Goal: Task Accomplishment & Management: Complete application form

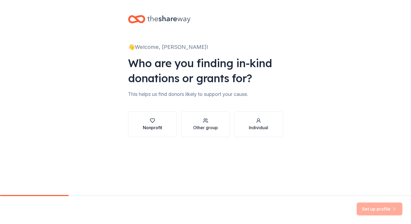
click at [158, 126] on div "Nonprofit" at bounding box center [152, 128] width 19 height 6
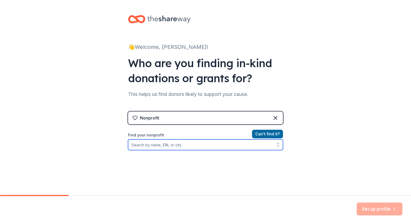
click at [160, 143] on input "Find your nonprofit" at bounding box center [205, 145] width 155 height 11
type input "Kids In Distress"
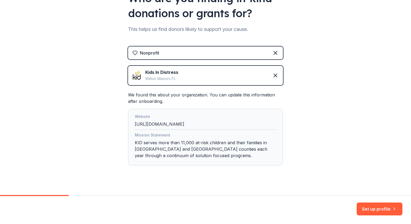
scroll to position [72, 0]
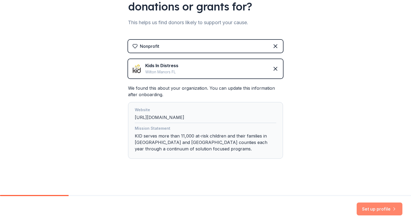
click at [379, 210] on button "Set up profile" at bounding box center [380, 209] width 46 height 13
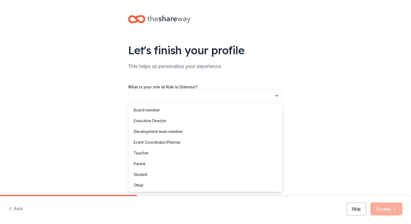
click at [277, 94] on icon "button" at bounding box center [276, 95] width 5 height 5
click at [195, 134] on div "Development team member" at bounding box center [205, 131] width 152 height 11
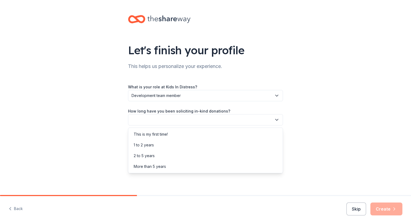
click at [276, 121] on icon "button" at bounding box center [276, 119] width 5 height 5
click at [163, 159] on div "2 to 5 years" at bounding box center [205, 156] width 152 height 11
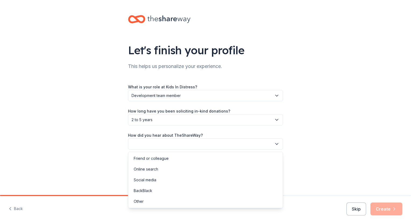
click at [275, 143] on icon "button" at bounding box center [276, 144] width 5 height 5
click at [218, 171] on div "Online search" at bounding box center [205, 169] width 152 height 11
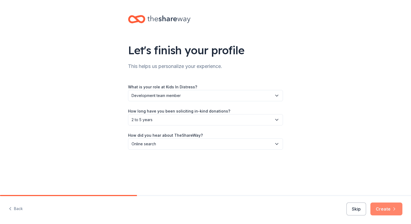
click at [387, 206] on button "Create" at bounding box center [386, 209] width 32 height 13
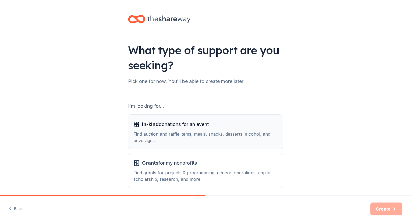
click at [215, 138] on div "Find auction and raffle items, meals, snacks, desserts, alcohol, and beverages." at bounding box center [205, 137] width 144 height 13
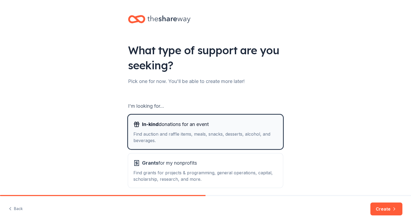
click at [177, 125] on span "In-kind donations for an event" at bounding box center [175, 124] width 67 height 9
click at [177, 126] on span "In-kind donations for an event" at bounding box center [175, 124] width 67 height 9
click at [381, 210] on button "Create" at bounding box center [386, 209] width 32 height 13
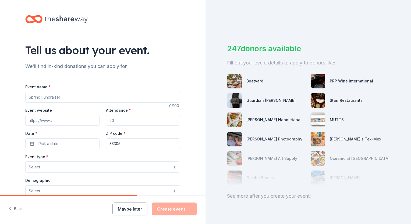
click at [68, 98] on input "Event name *" at bounding box center [102, 97] width 155 height 11
type input "Elevate"
click at [43, 123] on input "Event website" at bounding box center [62, 120] width 74 height 11
type input "[URL][DOMAIN_NAME]"
type input "400"
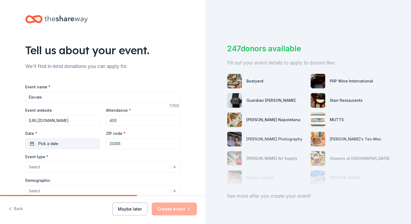
click at [29, 145] on button "Pick a date" at bounding box center [62, 144] width 74 height 11
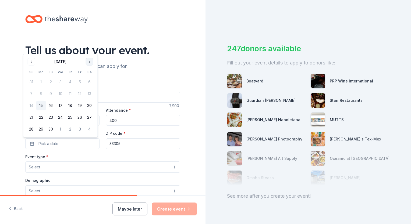
click at [91, 59] on button "Go to next month" at bounding box center [90, 62] width 8 height 8
click at [89, 79] on button "8" at bounding box center [90, 82] width 10 height 10
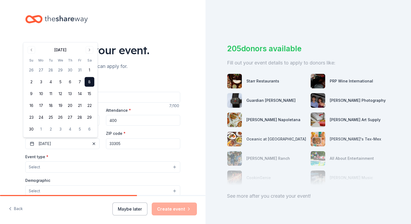
click at [118, 144] on input "33305" at bounding box center [143, 144] width 74 height 11
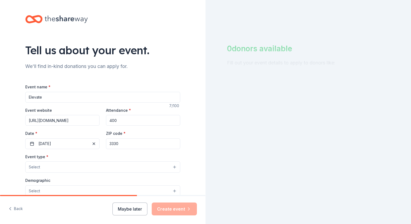
type input "33305"
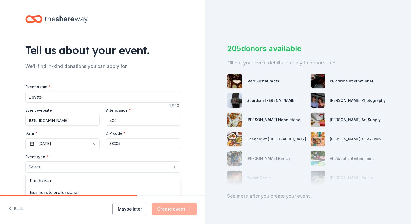
click at [71, 165] on button "Select" at bounding box center [102, 167] width 155 height 11
click at [65, 183] on span "Fundraiser" at bounding box center [103, 181] width 146 height 7
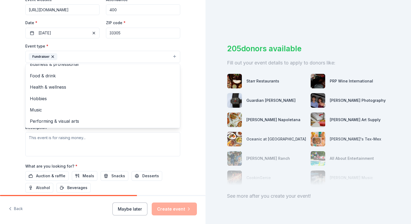
scroll to position [118, 0]
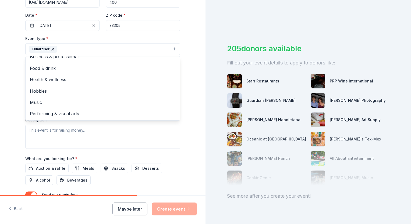
click at [8, 122] on div "Tell us about your event. We'll find in-kind donations you can apply for. Event…" at bounding box center [103, 61] width 206 height 359
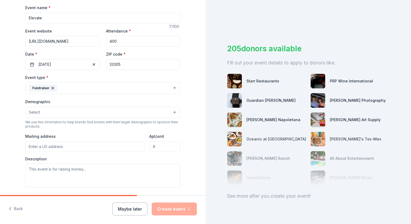
scroll to position [80, 0]
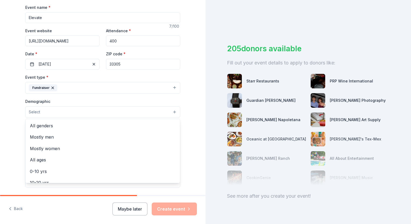
click at [58, 111] on button "Select" at bounding box center [102, 112] width 155 height 11
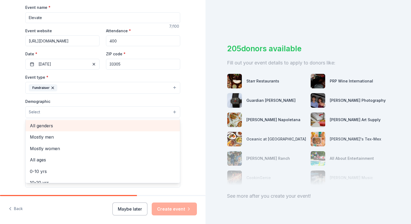
click at [41, 129] on span "All genders" at bounding box center [103, 125] width 146 height 7
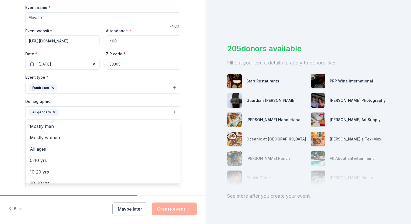
click at [9, 142] on div "Tell us about your event. We'll find in-kind donations you can apply for. Event…" at bounding box center [103, 99] width 206 height 359
click at [82, 111] on button "All genders" at bounding box center [102, 113] width 155 height 12
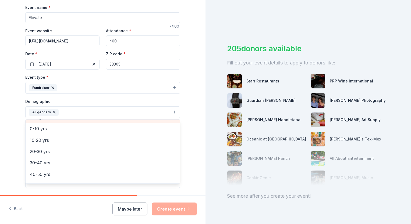
scroll to position [32, 0]
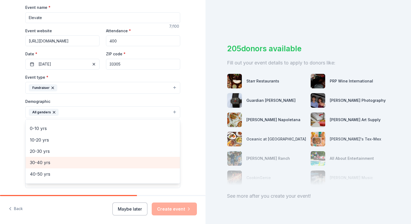
click at [38, 163] on span "30-40 yrs" at bounding box center [103, 162] width 146 height 7
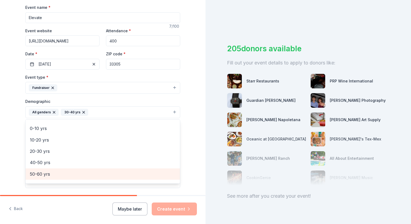
click at [39, 172] on span "50-60 yrs" at bounding box center [103, 174] width 146 height 7
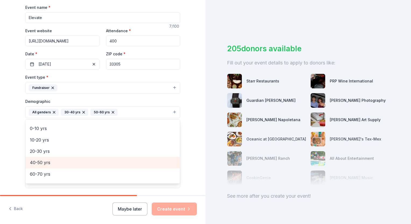
click at [36, 162] on span "40-50 yrs" at bounding box center [103, 162] width 146 height 7
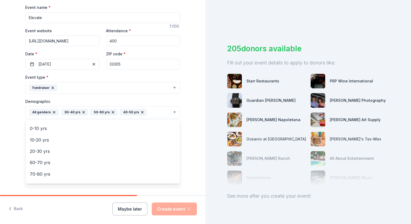
click at [0, 161] on html "Tell us about your event. We'll find in-kind donations you can apply for. Event…" at bounding box center [205, 112] width 411 height 224
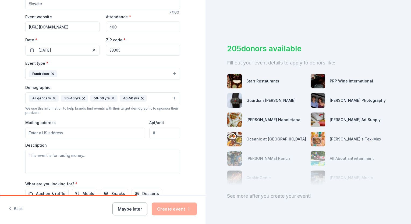
scroll to position [97, 0]
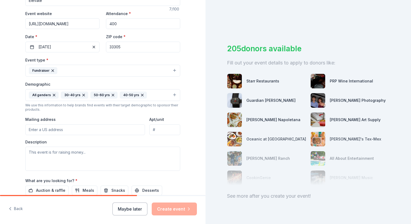
click at [46, 128] on input "Mailing address" at bounding box center [85, 130] width 120 height 11
type input "[STREET_ADDRESS]"
click at [124, 47] on input "33305" at bounding box center [143, 47] width 74 height 11
type input "33304"
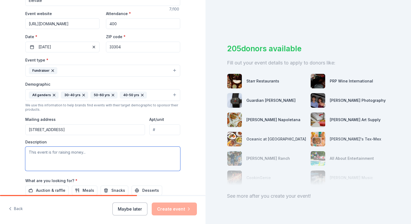
click at [55, 160] on textarea at bounding box center [102, 159] width 155 height 24
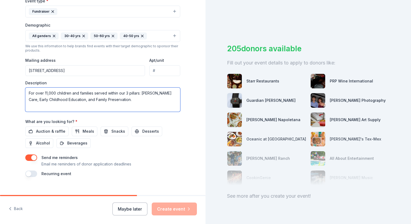
scroll to position [157, 0]
type textarea "For over 11,000 children and families served within our 3 pillars: [PERSON_NAME…"
click at [51, 130] on span "Auction & raffle" at bounding box center [50, 131] width 29 height 6
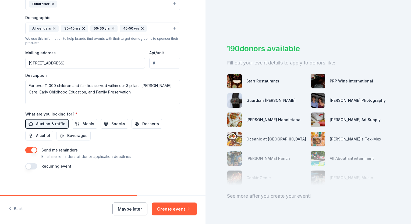
scroll to position [163, 0]
click at [175, 211] on button "Create event" at bounding box center [174, 209] width 45 height 13
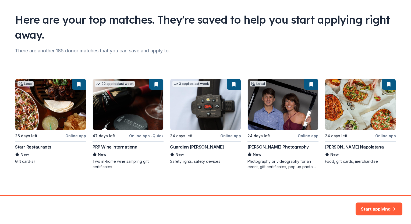
scroll to position [30, 0]
